Goal: Transaction & Acquisition: Purchase product/service

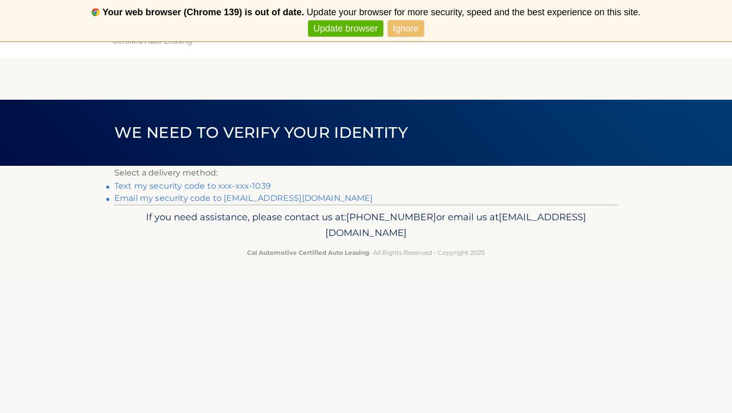
click at [239, 186] on link "Text my security code to xxx-xxx-1039" at bounding box center [192, 186] width 156 height 10
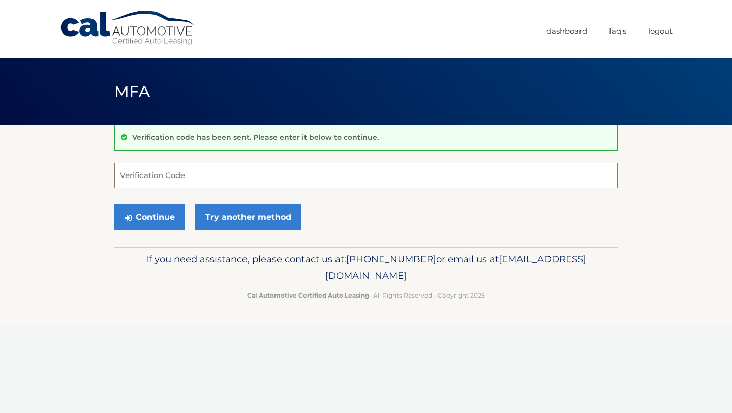
click at [200, 179] on input "Verification Code" at bounding box center [365, 175] width 503 height 25
type input "243964"
click at [150, 225] on button "Continue" at bounding box center [149, 216] width 71 height 25
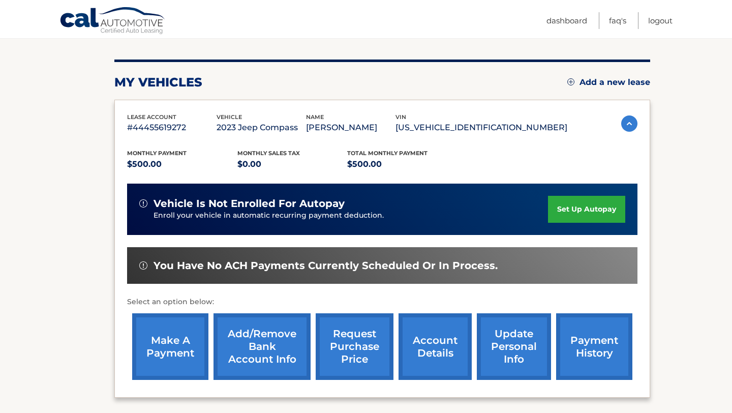
scroll to position [112, 0]
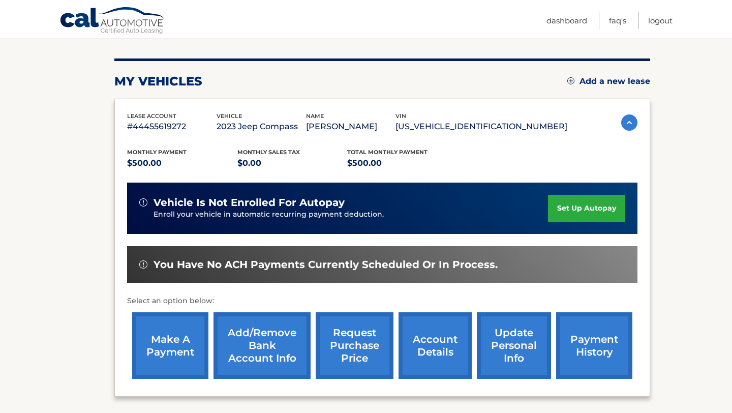
click at [173, 350] on link "make a payment" at bounding box center [170, 345] width 76 height 67
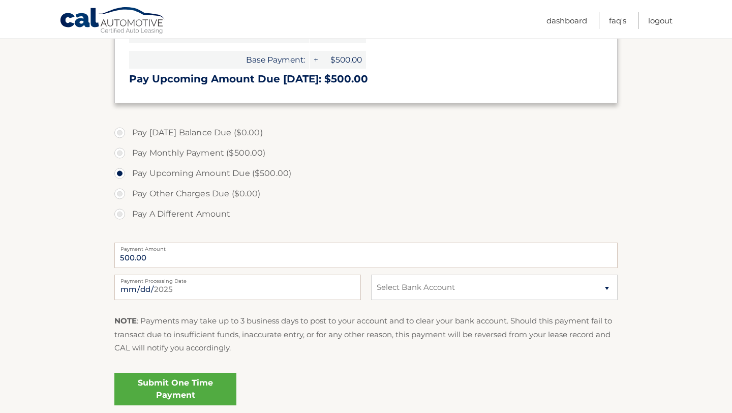
scroll to position [231, 0]
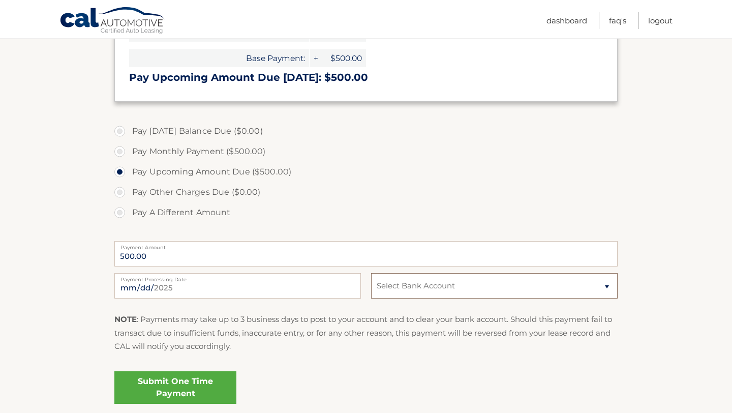
click at [607, 288] on select "Select Bank Account Checking CITIBANK FSB *****9173 Checking CITIBANK FSB *****…" at bounding box center [494, 285] width 246 height 25
select select "M2IxZDgwMDItYjgzOS00NzUyLWI4N2EtNTMwZTI1MjdmNGZk"
click at [371, 273] on select "Select Bank Account Checking CITIBANK FSB *****9173 Checking CITIBANK FSB *****…" at bounding box center [494, 285] width 246 height 25
click at [160, 385] on link "Submit One Time Payment" at bounding box center [175, 387] width 122 height 33
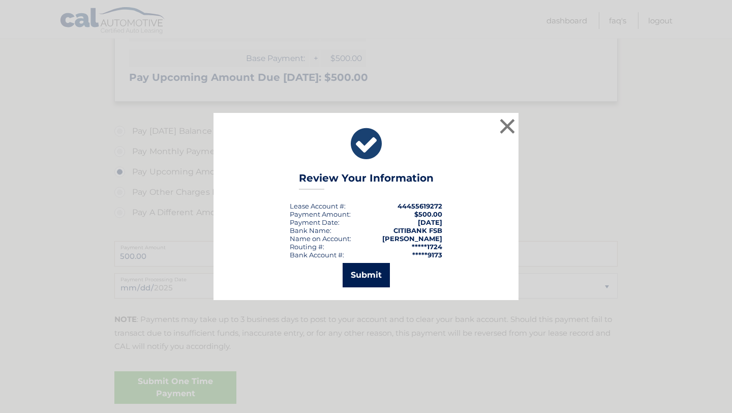
click at [368, 270] on button "Submit" at bounding box center [365, 275] width 47 height 24
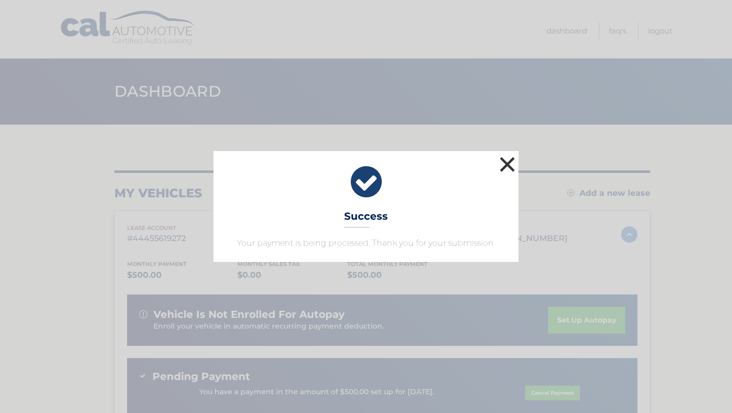
click at [507, 169] on button "×" at bounding box center [507, 164] width 20 height 20
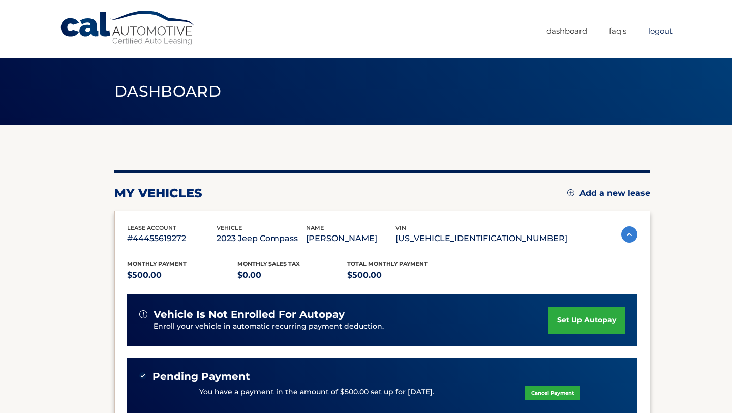
click at [661, 33] on link "Logout" at bounding box center [660, 30] width 24 height 17
